Goal: Task Accomplishment & Management: Manage account settings

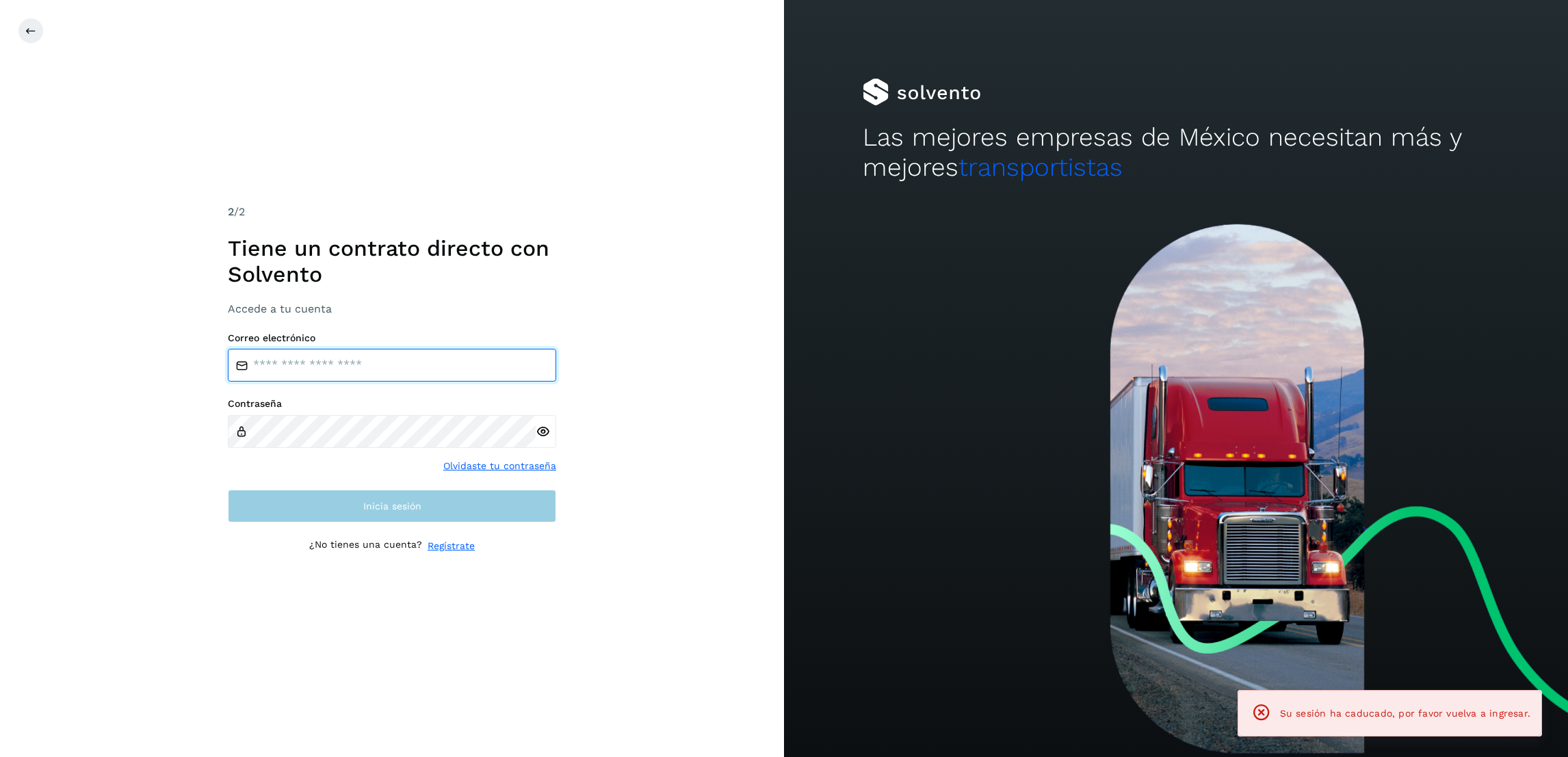
type input "**********"
click at [397, 503] on span "Inicia sesión" at bounding box center [392, 506] width 58 height 9
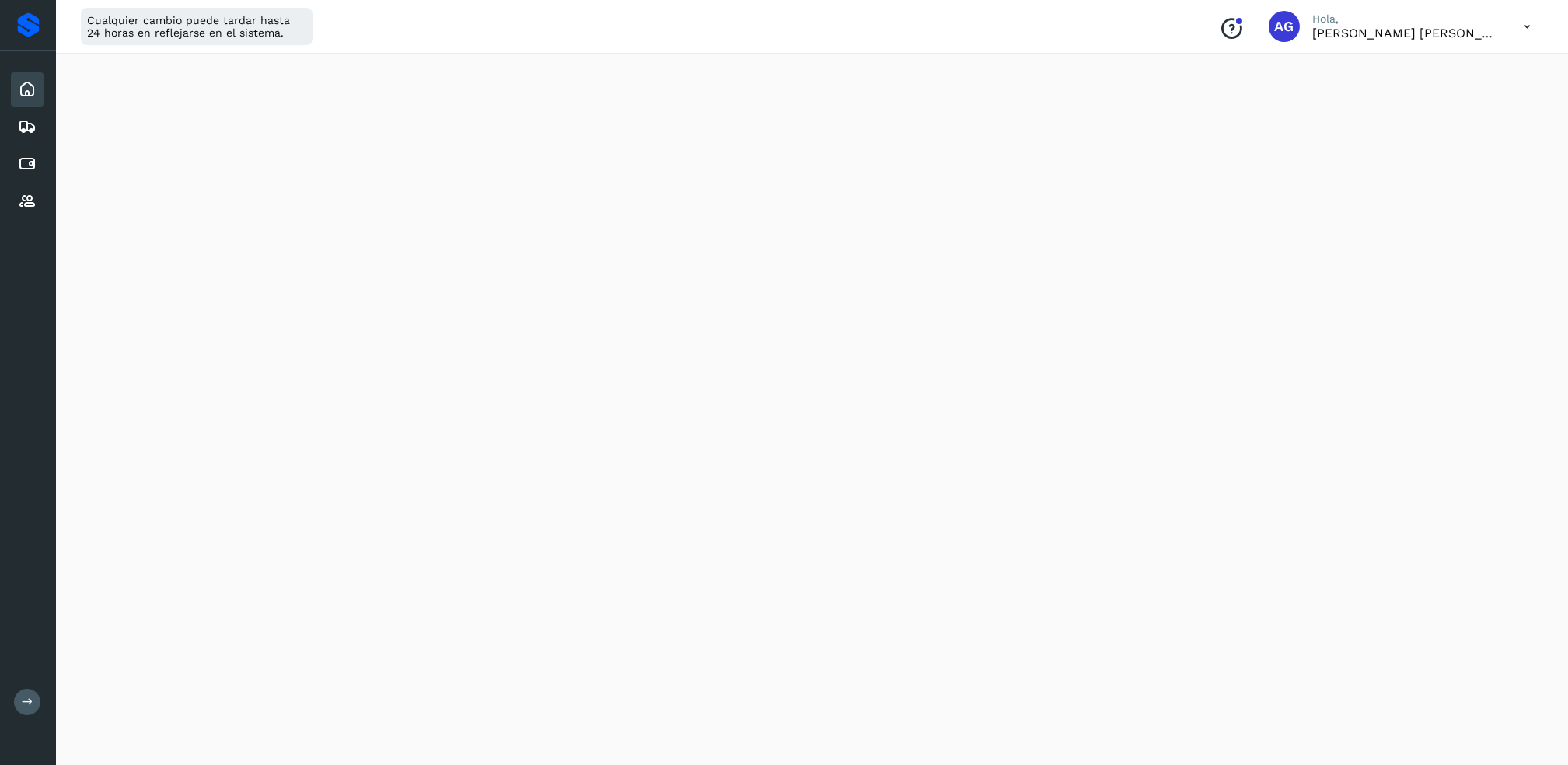
scroll to position [415, 0]
click at [1133, 0] on div "Cualquier cambio puede tardar hasta 24 horas en reflejarse en el sistema. Conoc…" at bounding box center [811, 26] width 1511 height 54
